Goal: Task Accomplishment & Management: Use online tool/utility

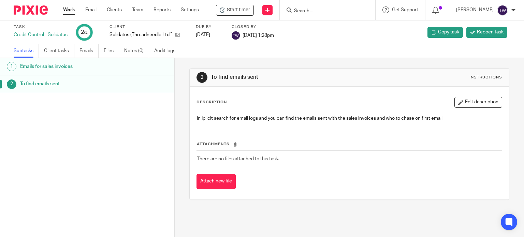
click at [63, 9] on link "Work" at bounding box center [69, 9] width 12 height 7
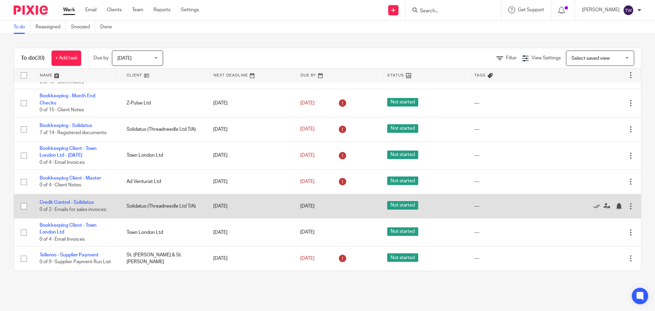
scroll to position [677, 0]
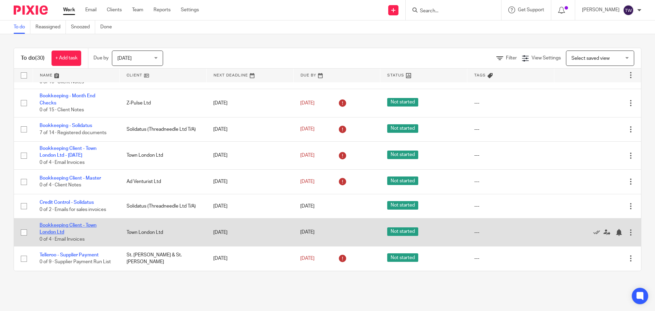
click at [81, 223] on link "Bookkeeping Client - Town London Ltd" at bounding box center [68, 229] width 57 height 12
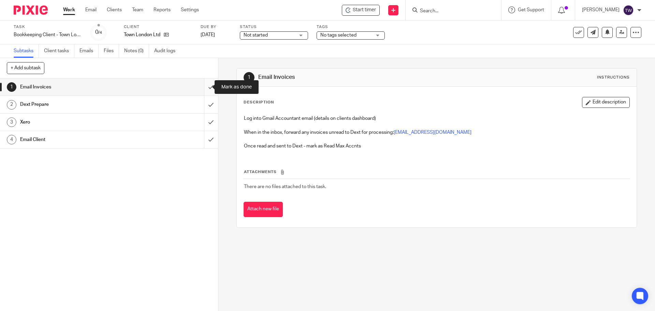
click at [204, 86] on input "submit" at bounding box center [109, 87] width 218 height 17
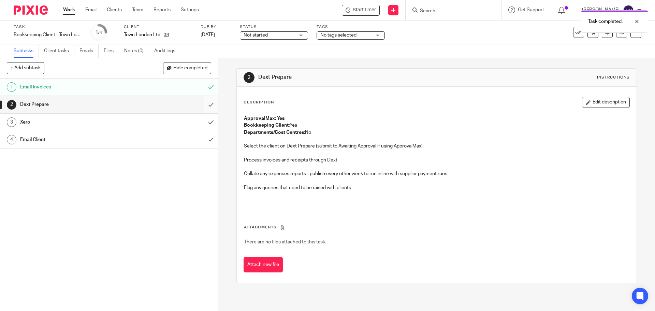
click at [206, 105] on input "submit" at bounding box center [109, 104] width 218 height 17
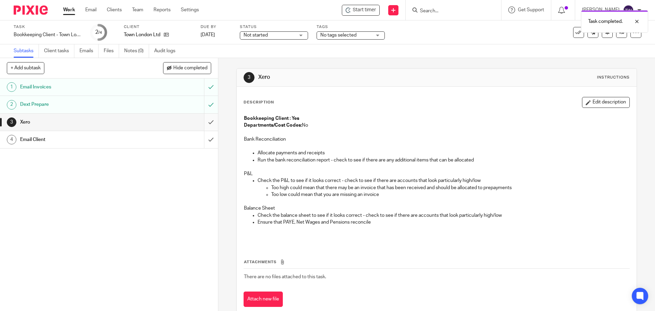
click at [205, 120] on input "submit" at bounding box center [109, 122] width 218 height 17
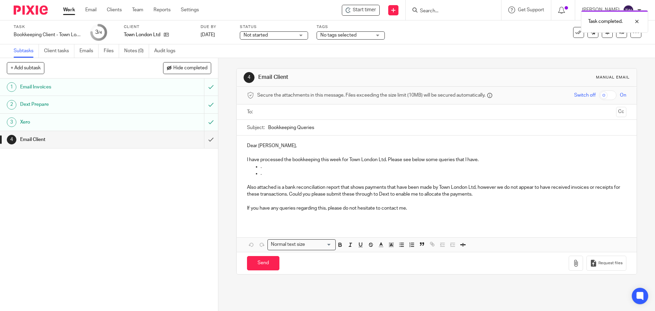
click at [279, 117] on ul at bounding box center [437, 112] width 358 height 11
click at [278, 116] on input "text" at bounding box center [437, 112] width 354 height 8
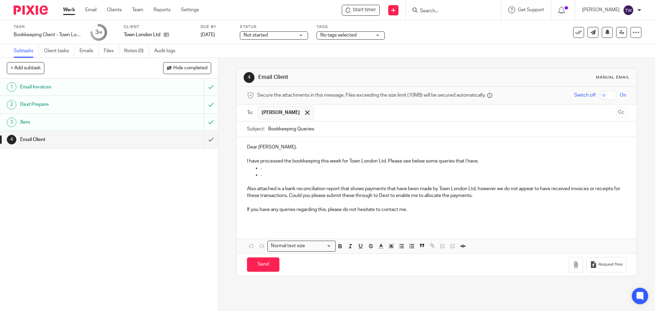
click at [273, 148] on p "Dear [PERSON_NAME]," at bounding box center [436, 147] width 379 height 7
click at [315, 168] on p "." at bounding box center [444, 168] width 366 height 7
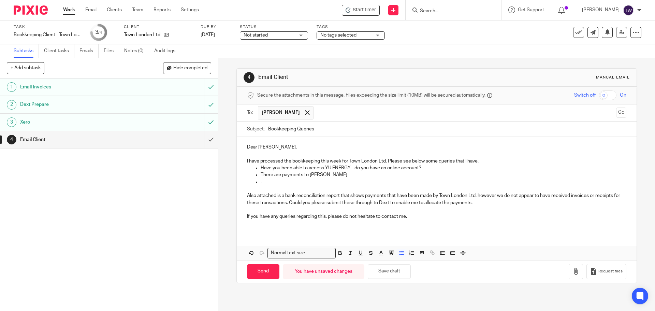
click at [349, 175] on p "There are payments to [PERSON_NAME]" at bounding box center [444, 174] width 366 height 7
click at [384, 175] on p "There are payments to [PERSON_NAME] 17/06 £2000.00. 21/06" at bounding box center [444, 174] width 366 height 7
click at [406, 173] on p "There are payments to [PERSON_NAME] 17/06 £2000.00, 21/06" at bounding box center [444, 174] width 366 height 7
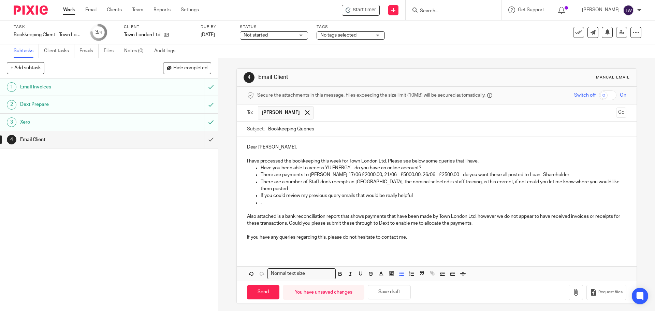
click at [263, 199] on p "." at bounding box center [444, 202] width 366 height 7
click at [569, 285] on button "button" at bounding box center [576, 292] width 14 height 15
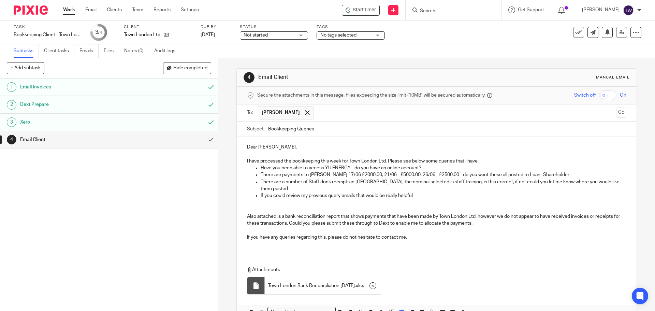
click at [418, 199] on p at bounding box center [444, 202] width 366 height 7
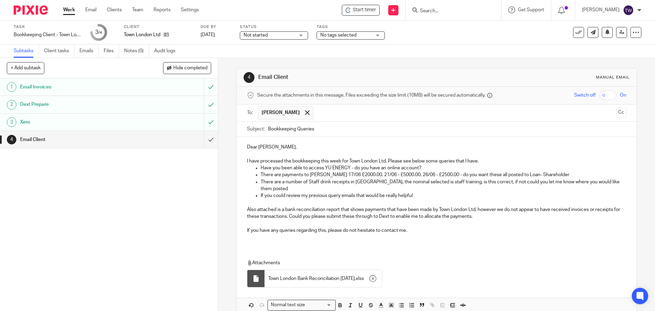
click at [295, 209] on p "Also attached is a bank reconciliation report that shows payments that have bee…" at bounding box center [436, 213] width 379 height 14
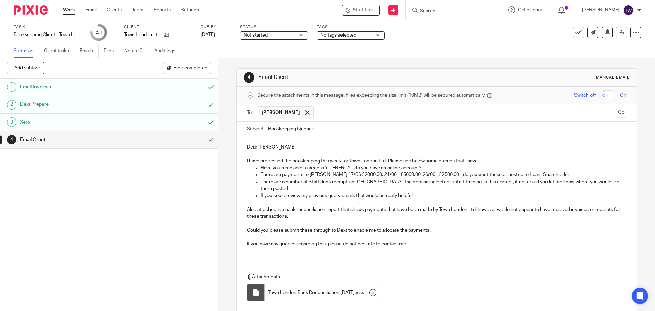
click at [297, 211] on p "Also attached is a bank reconciliation report that shows payments that have bee…" at bounding box center [436, 213] width 379 height 14
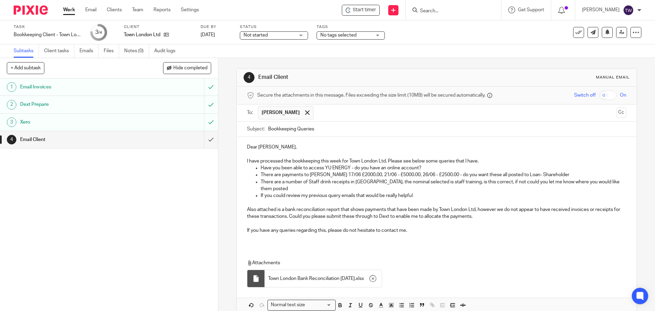
click at [485, 212] on p "Also attached is a bank reconciliation report that shows payments that have bee…" at bounding box center [436, 213] width 379 height 14
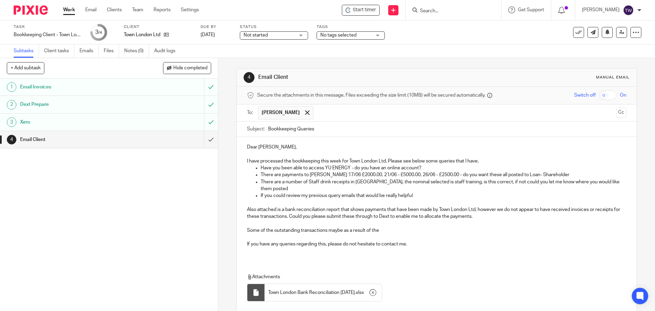
click at [392, 227] on p "Some of the outstanding transactions maybe as a result of the" at bounding box center [436, 230] width 379 height 7
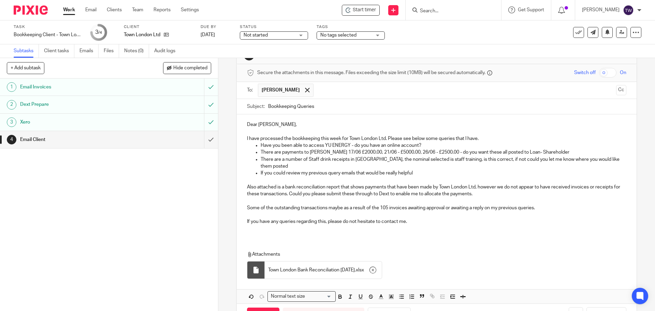
scroll to position [34, 0]
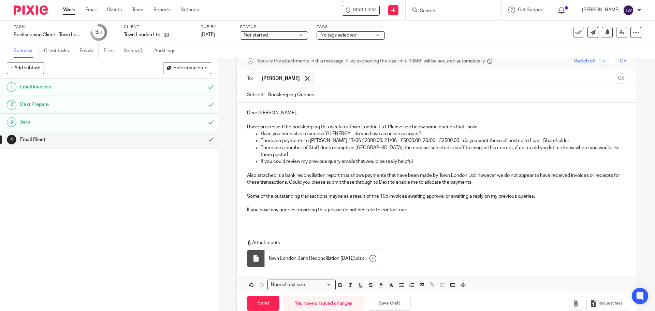
click at [252, 132] on ul "Have you been able to access YU ENERGY - do you have an online account? There a…" at bounding box center [436, 151] width 379 height 42
click at [485, 124] on p "I have processed the bookkeeping this week for Town London Ltd. Please see belo…" at bounding box center [436, 127] width 379 height 7
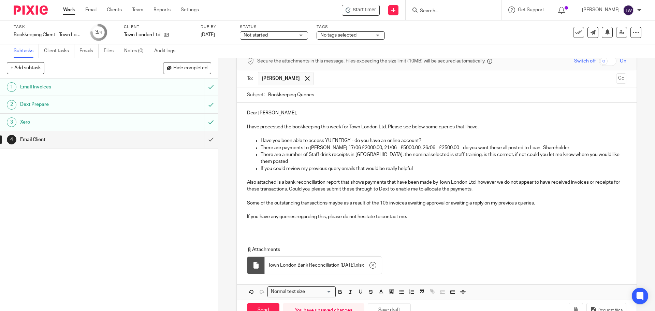
click at [548, 207] on p at bounding box center [436, 210] width 379 height 7
click at [548, 200] on p "Some of the outstanding transactions maybe as a result of the 105 invoices awai…" at bounding box center [436, 203] width 379 height 7
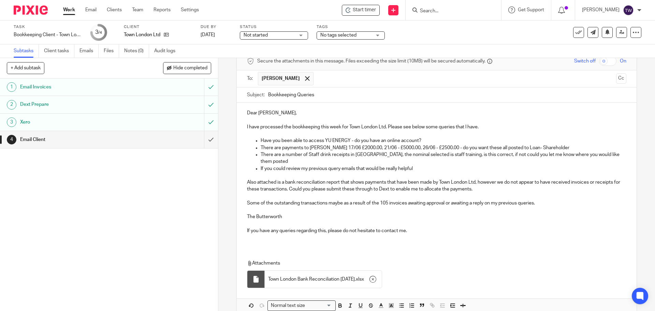
click at [288, 213] on p "The Butterworth" at bounding box center [436, 216] width 379 height 7
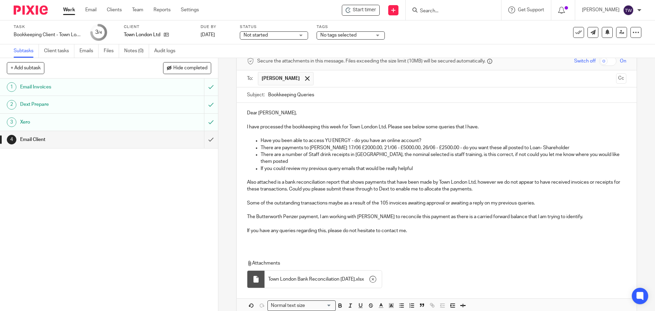
click at [358, 245] on div "Dear [PERSON_NAME], I have processed the bookkeeping this week for Town London …" at bounding box center [437, 208] width 400 height 210
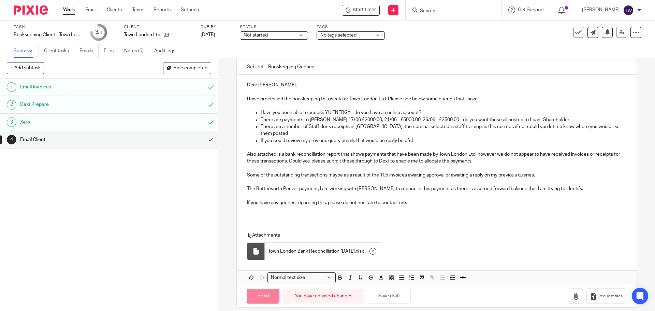
click at [270, 289] on input "Send" at bounding box center [263, 296] width 32 height 15
type input "Sent"
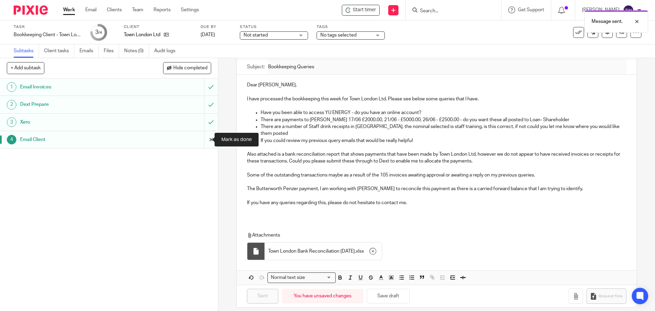
click at [200, 139] on input "submit" at bounding box center [109, 139] width 218 height 17
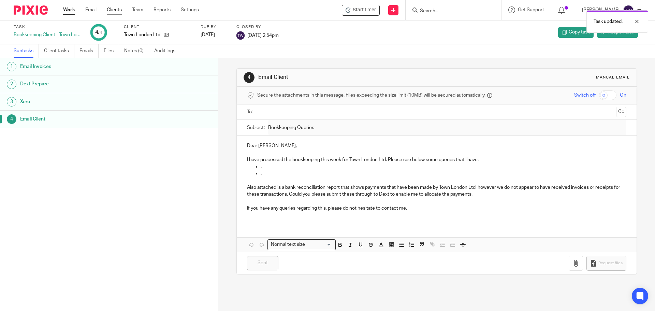
click at [115, 9] on link "Clients" at bounding box center [114, 9] width 15 height 7
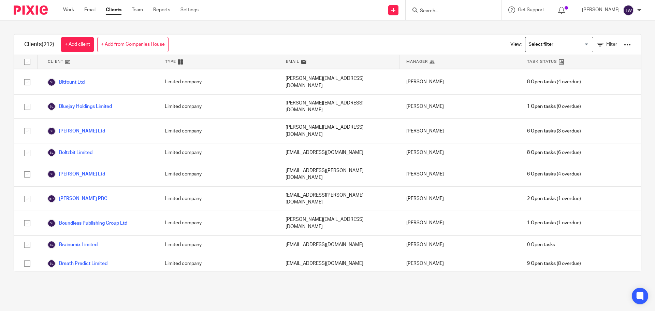
scroll to position [376, 0]
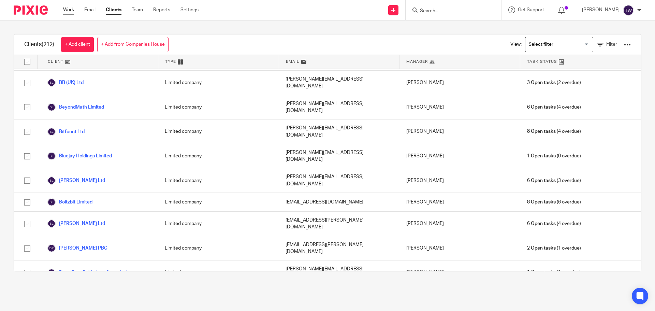
click at [67, 9] on link "Work" at bounding box center [68, 9] width 11 height 7
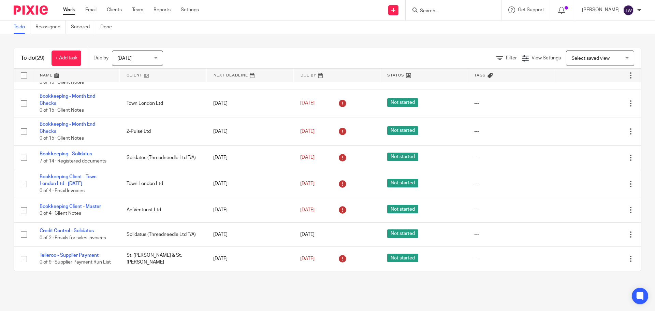
scroll to position [649, 0]
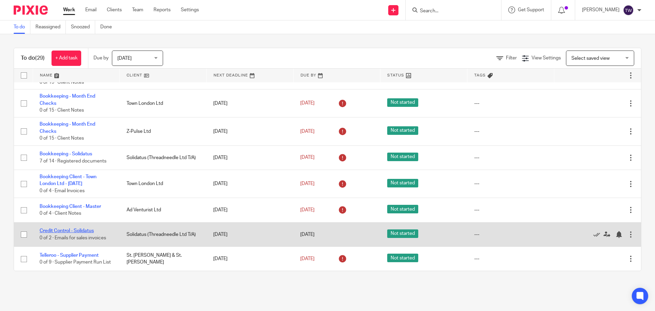
click at [85, 228] on link "Credit Control - Solidatus" at bounding box center [67, 230] width 54 height 5
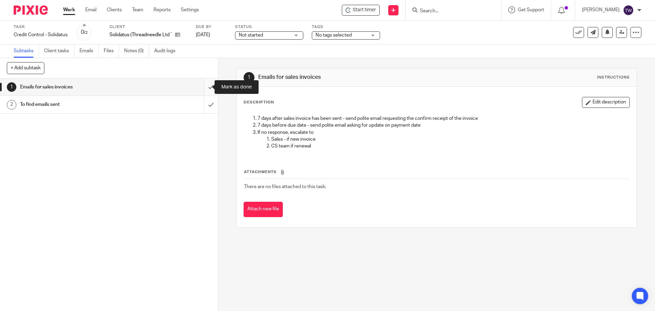
click at [204, 85] on input "submit" at bounding box center [109, 87] width 218 height 17
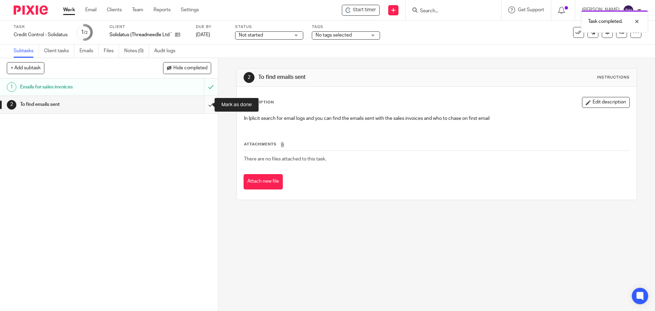
click at [205, 103] on input "submit" at bounding box center [109, 104] width 218 height 17
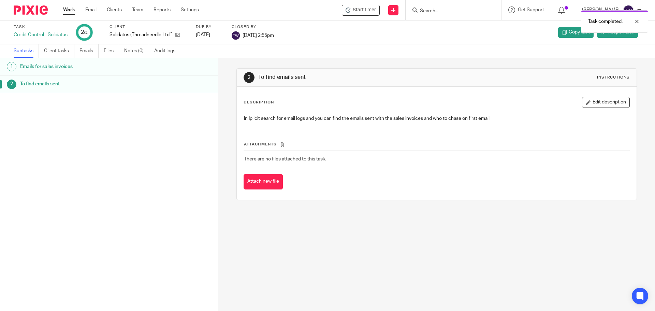
click at [71, 10] on link "Work" at bounding box center [69, 9] width 12 height 7
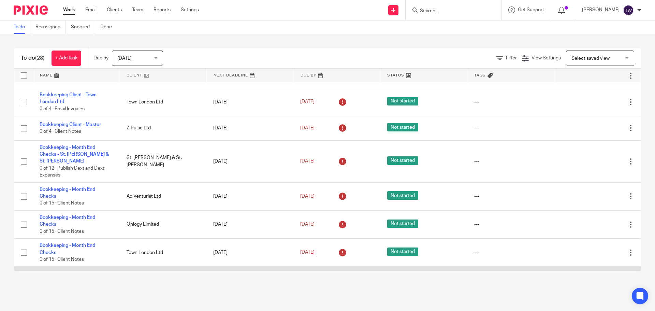
scroll to position [488, 0]
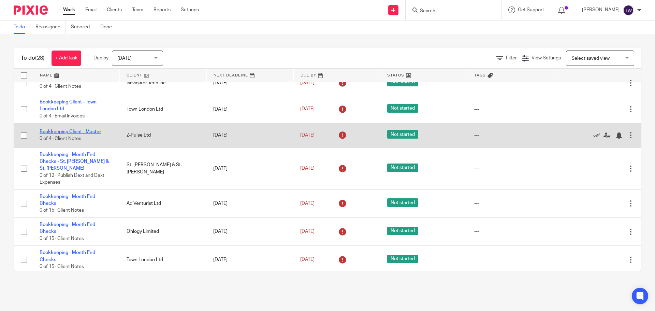
click at [99, 134] on link "Bookkeeping Client - Master" at bounding box center [70, 131] width 61 height 5
click at [92, 134] on link "Bookkeeping Client - Master" at bounding box center [70, 131] width 61 height 5
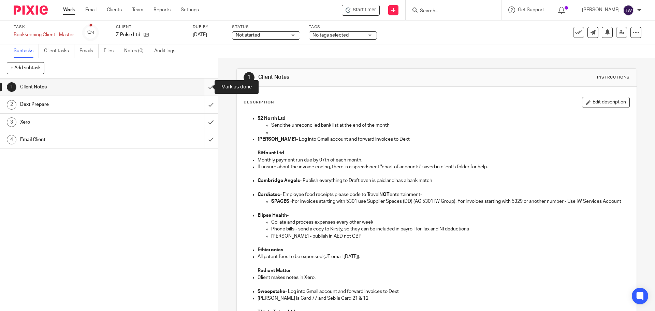
click at [202, 86] on input "submit" at bounding box center [109, 87] width 218 height 17
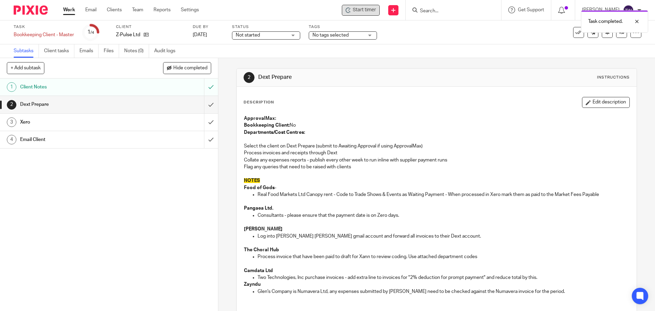
click at [365, 6] on span "Start timer" at bounding box center [364, 9] width 23 height 7
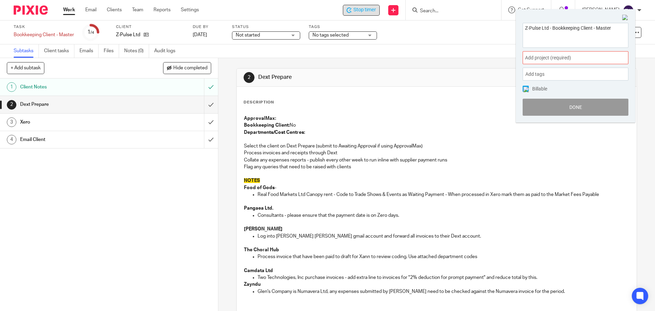
click at [532, 56] on span "Add project (required) :" at bounding box center [568, 57] width 86 height 7
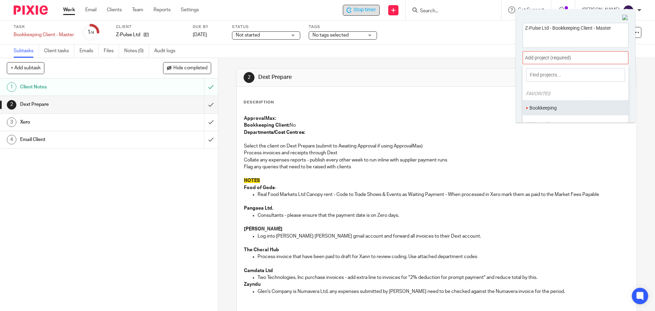
click at [534, 108] on li "Bookkeeping" at bounding box center [574, 107] width 89 height 7
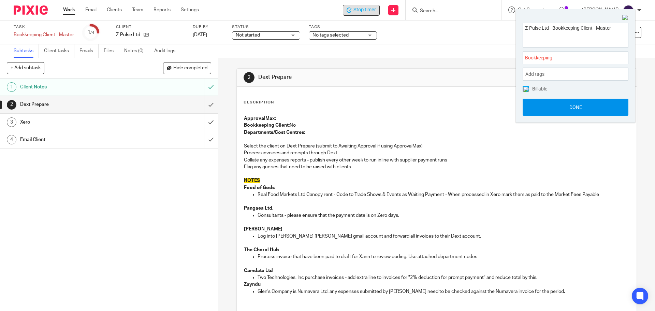
click at [533, 110] on button "Done" at bounding box center [576, 107] width 106 height 17
